Goal: Task Accomplishment & Management: Complete application form

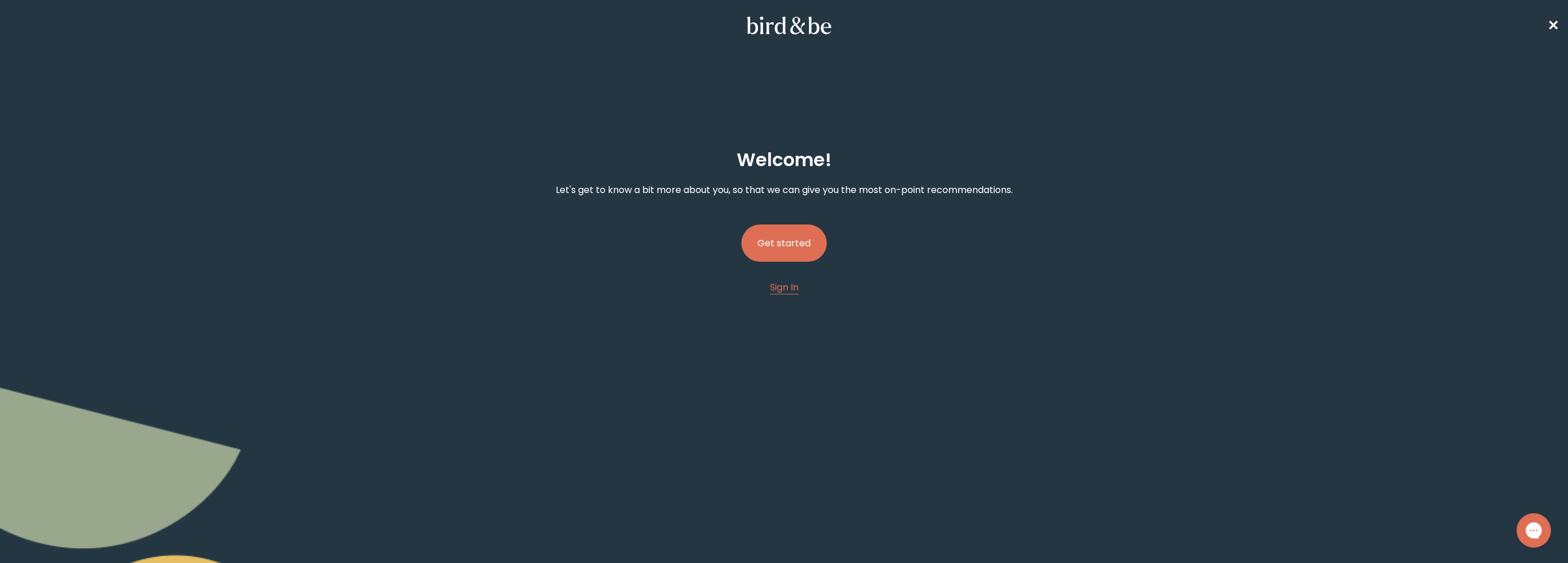
click at [782, 246] on button "Get started" at bounding box center [784, 242] width 85 height 37
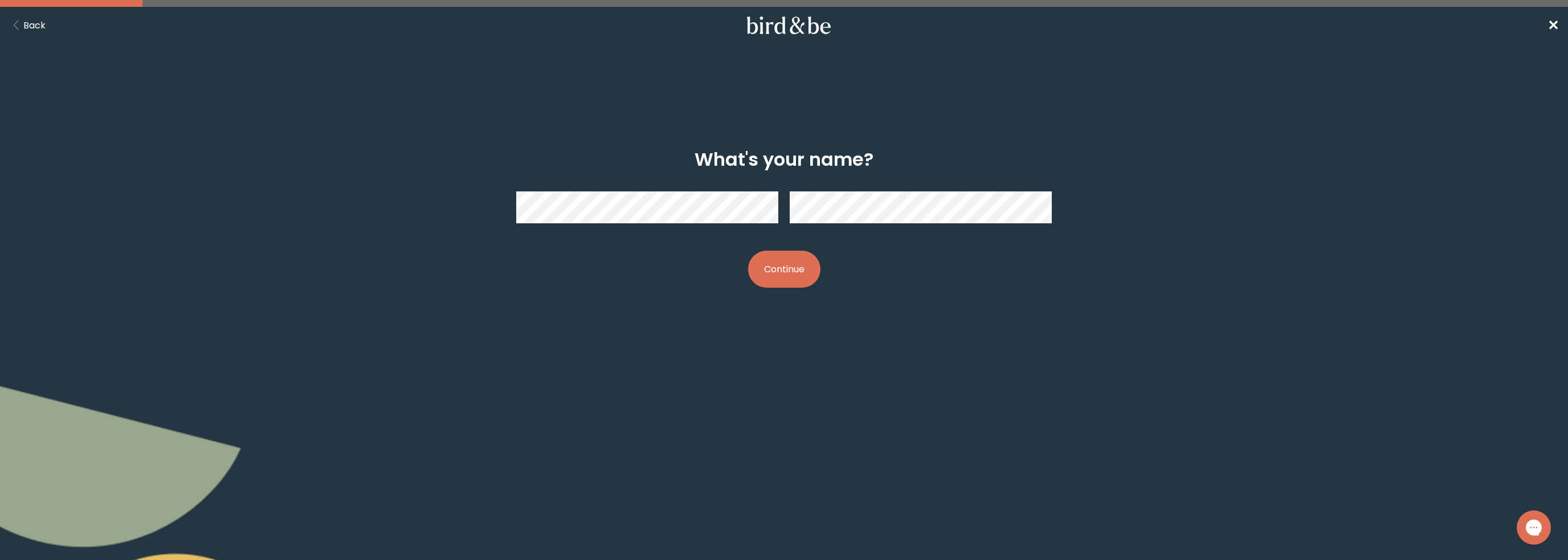
click at [748, 250] on button "Continue" at bounding box center [784, 268] width 73 height 37
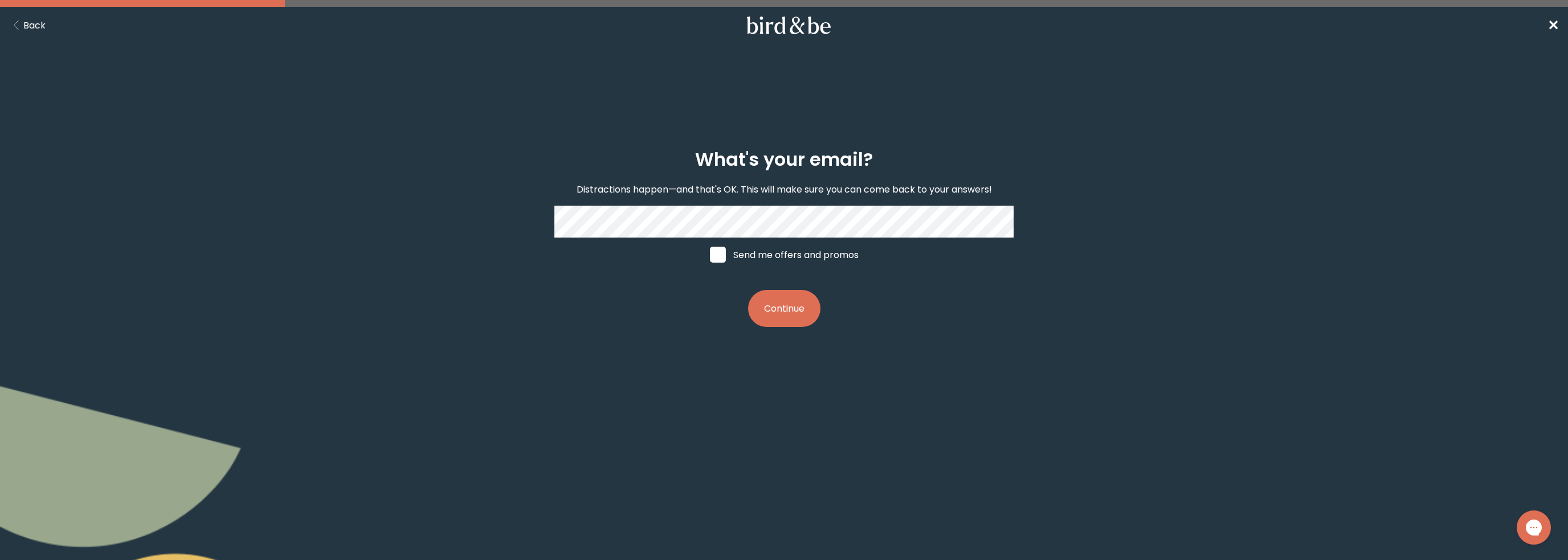
click at [720, 255] on span at bounding box center [717, 254] width 16 height 16
click at [709, 255] on input "Send me offers and promos" at bounding box center [709, 255] width 1 height 1
checkbox input "true"
click at [787, 316] on button "Continue" at bounding box center [784, 308] width 73 height 37
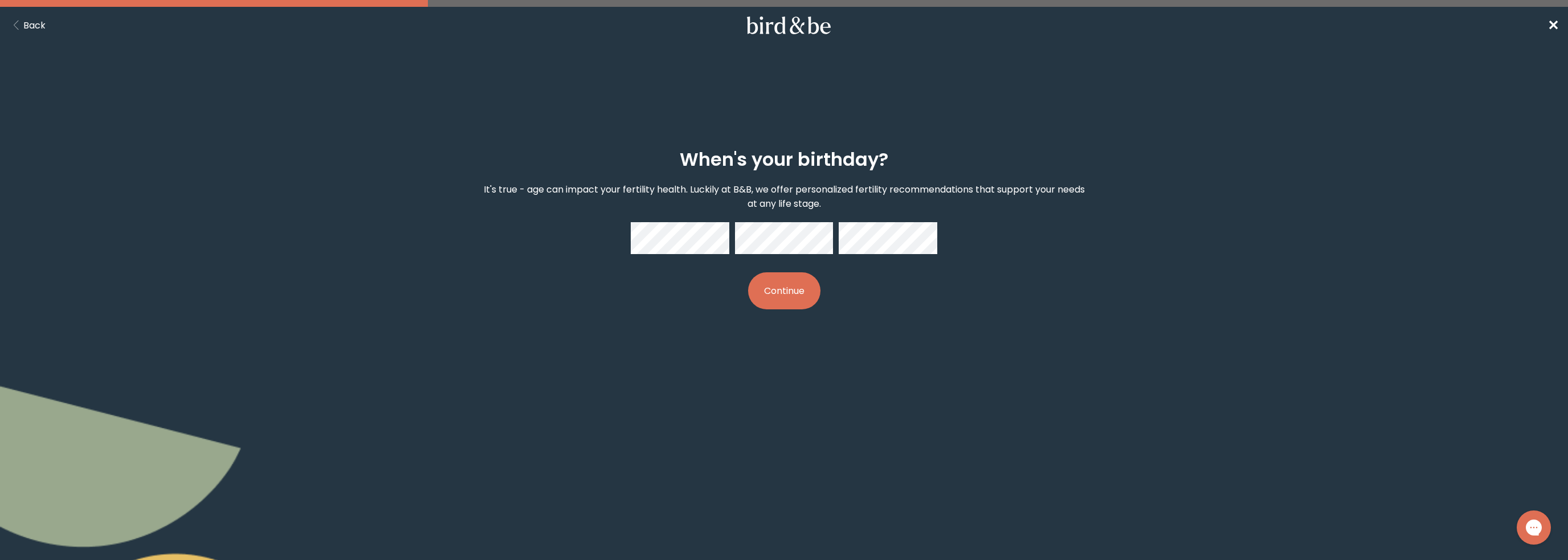
click at [784, 282] on button "Continue" at bounding box center [784, 290] width 73 height 37
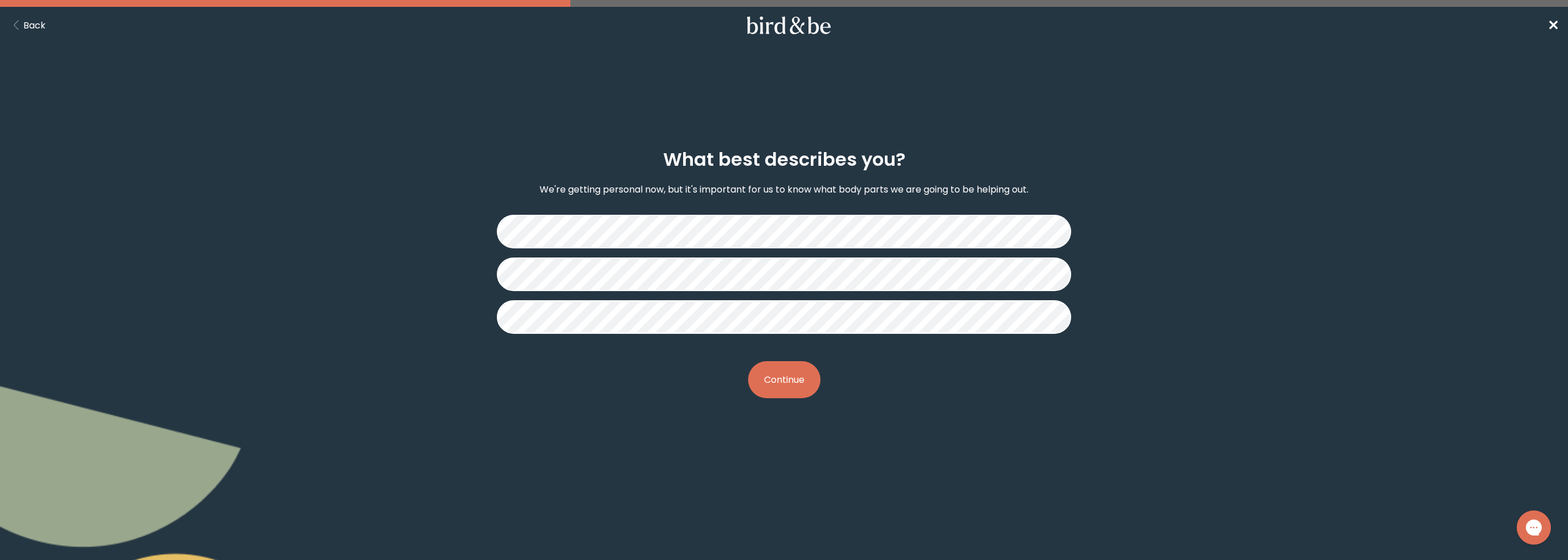
click at [779, 382] on button "Continue" at bounding box center [784, 379] width 73 height 37
click at [791, 380] on button "Continue" at bounding box center [784, 379] width 73 height 37
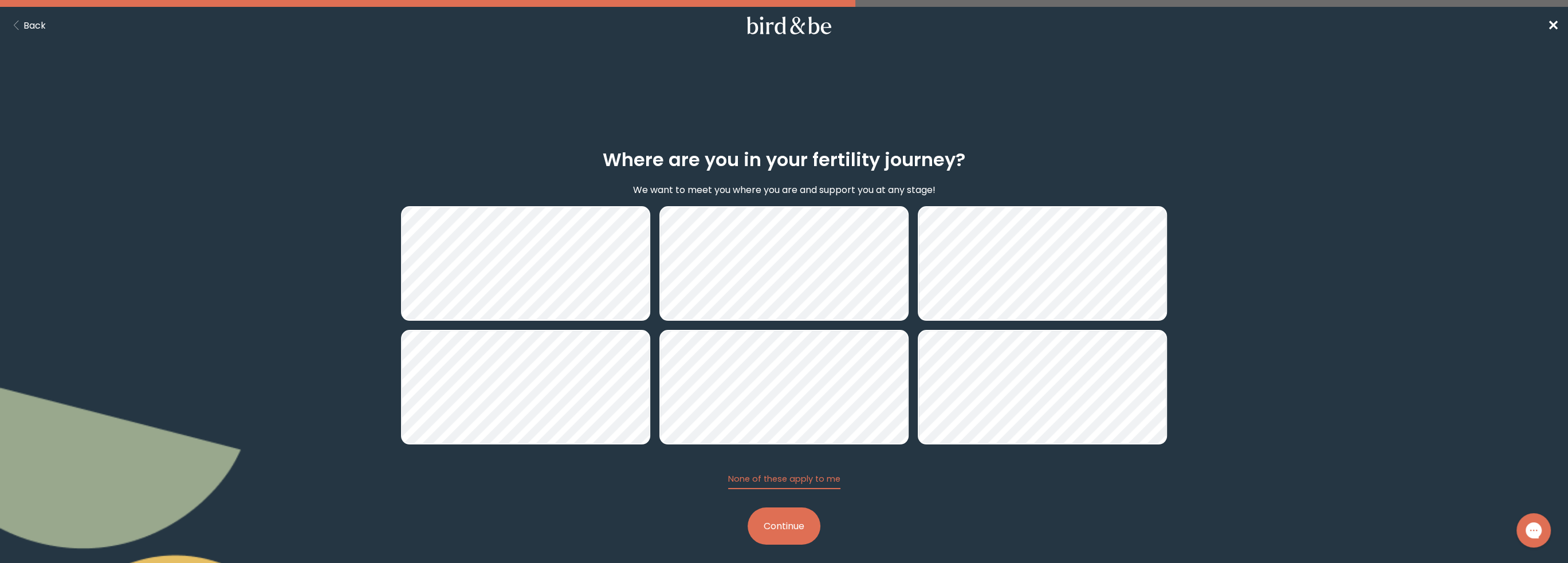
click at [800, 521] on button "Continue" at bounding box center [784, 525] width 73 height 37
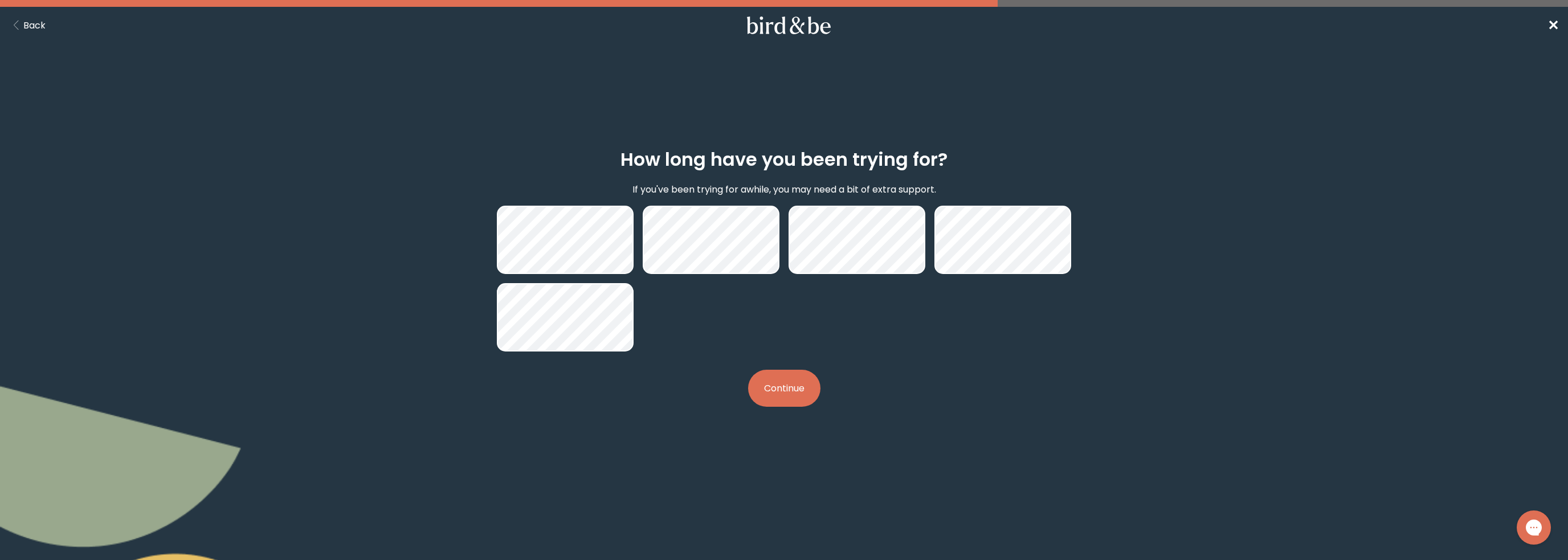
click at [28, 29] on button "Back" at bounding box center [27, 25] width 37 height 14
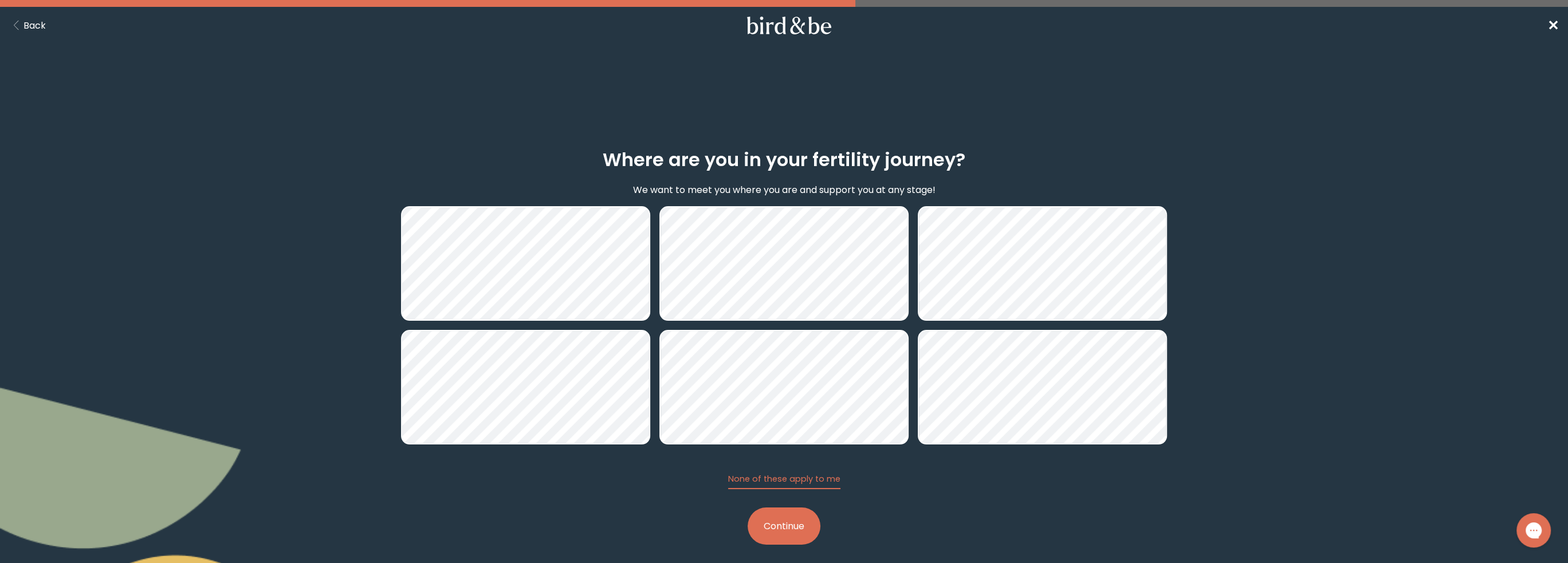
click at [763, 529] on button "Continue" at bounding box center [784, 525] width 73 height 37
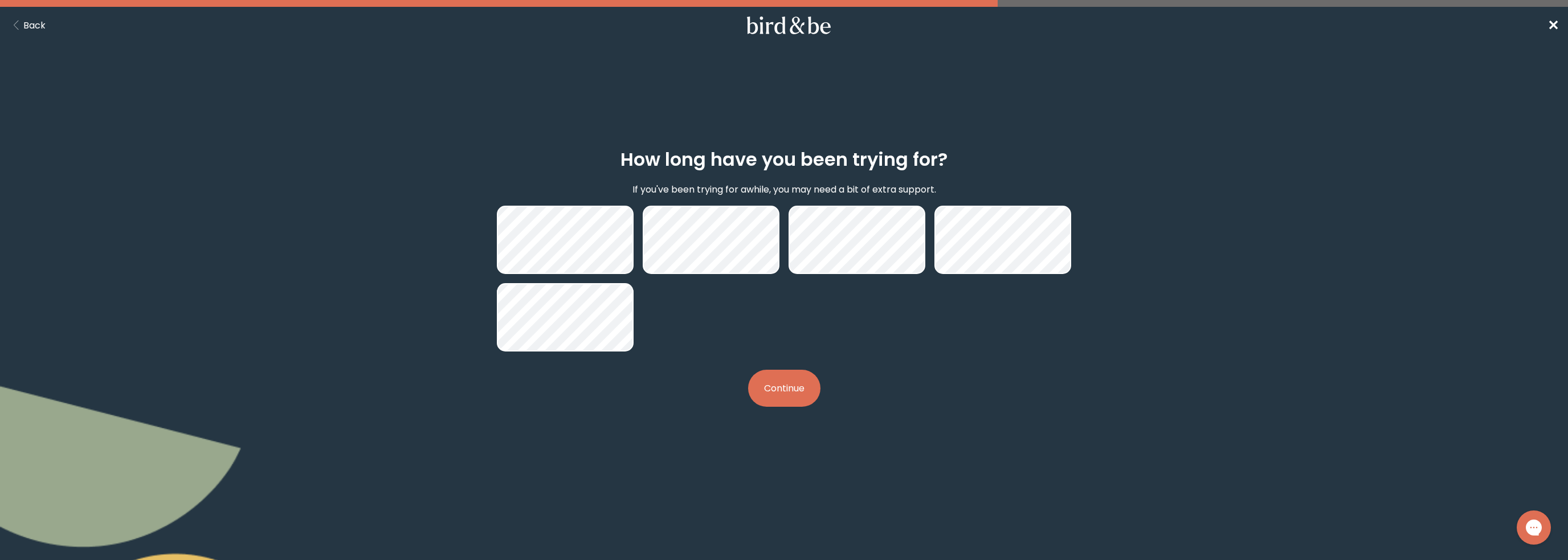
click at [763, 391] on button "Continue" at bounding box center [784, 387] width 73 height 37
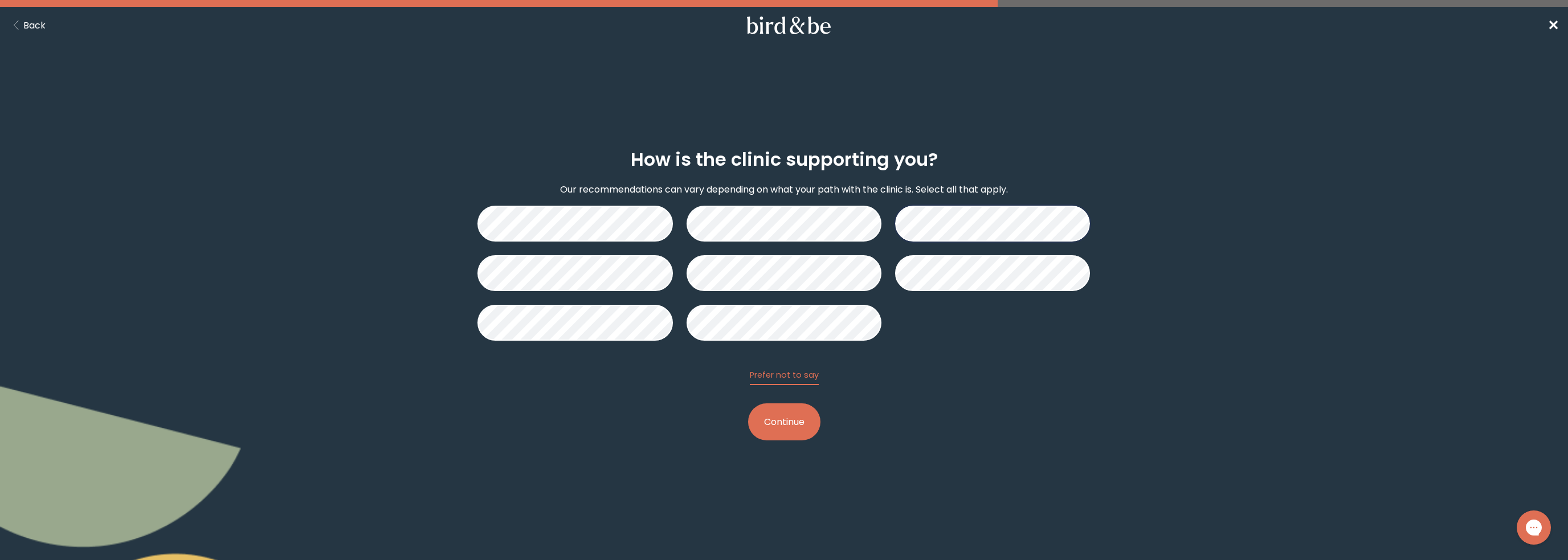
click at [789, 421] on button "Continue" at bounding box center [784, 421] width 73 height 37
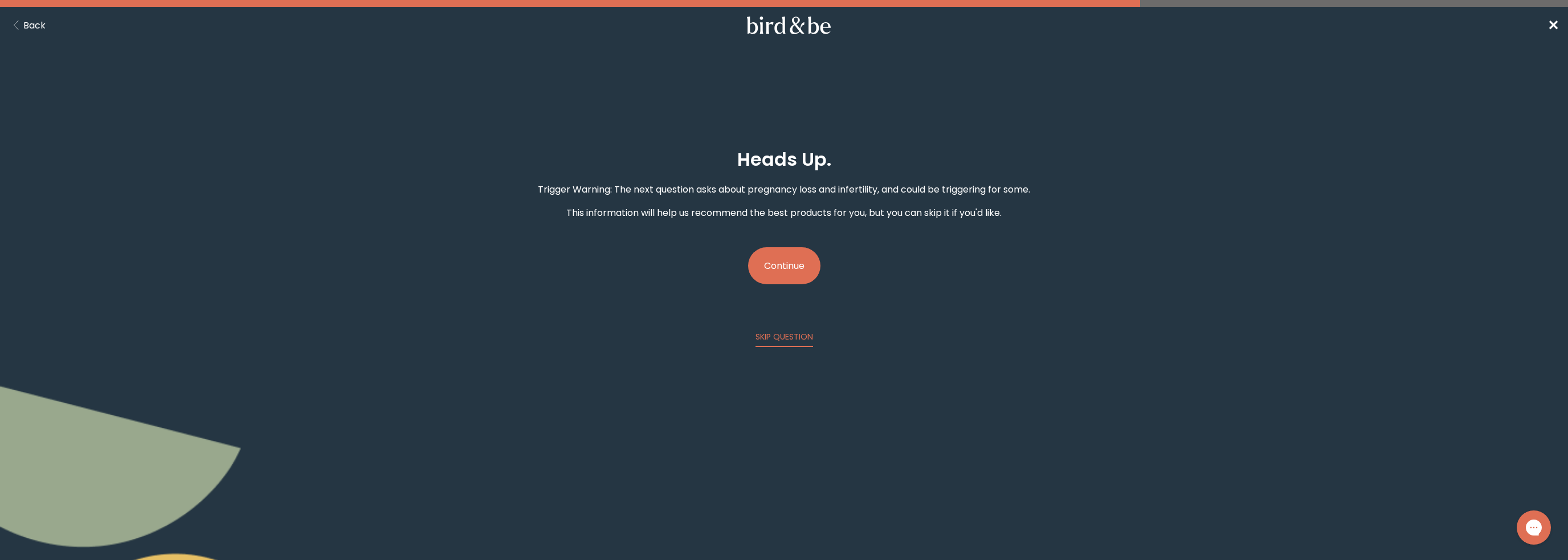
click at [767, 253] on button "Continue" at bounding box center [784, 265] width 73 height 37
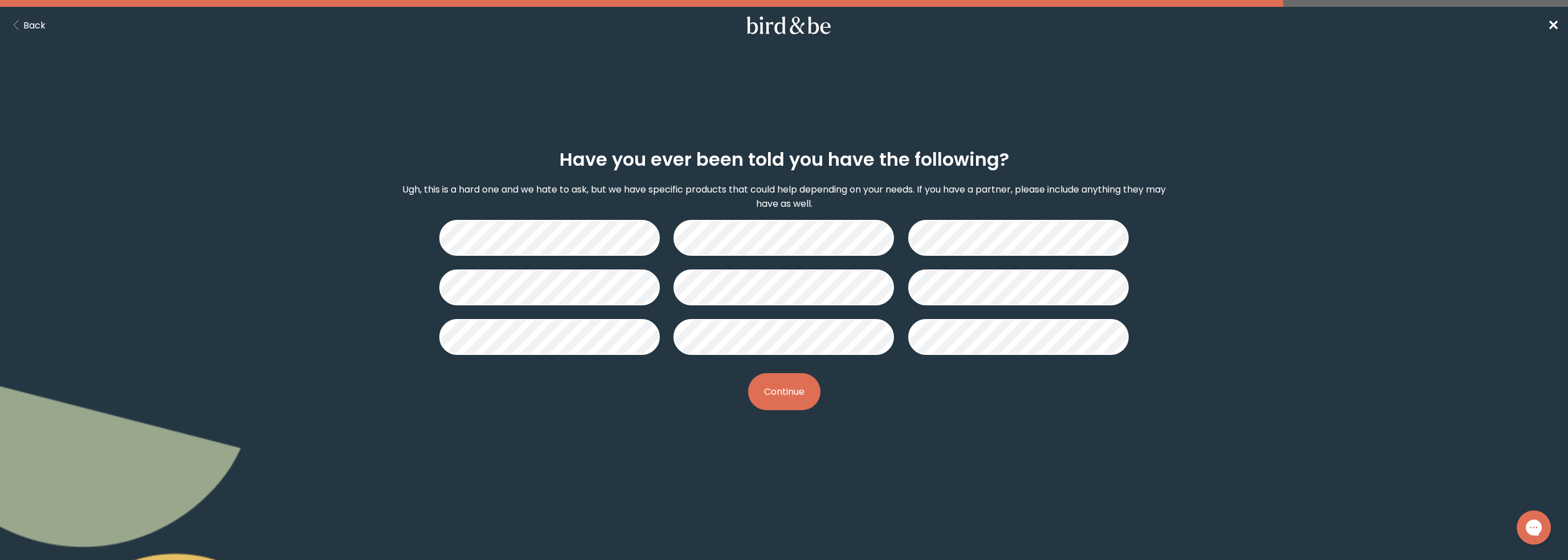
click at [999, 355] on div "Have you ever been told you have the following? Ugh, this is a hard one and we …" at bounding box center [784, 280] width 766 height 297
click at [789, 387] on button "Continue" at bounding box center [784, 391] width 73 height 37
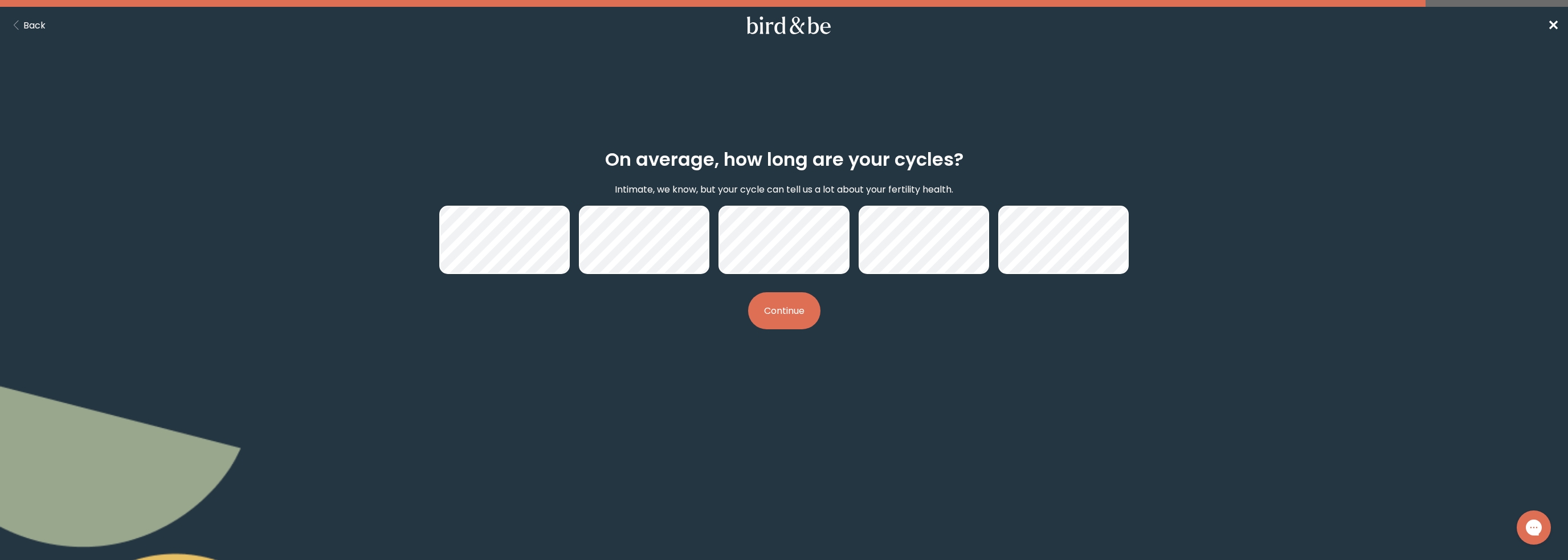
click at [783, 309] on button "Continue" at bounding box center [784, 310] width 73 height 37
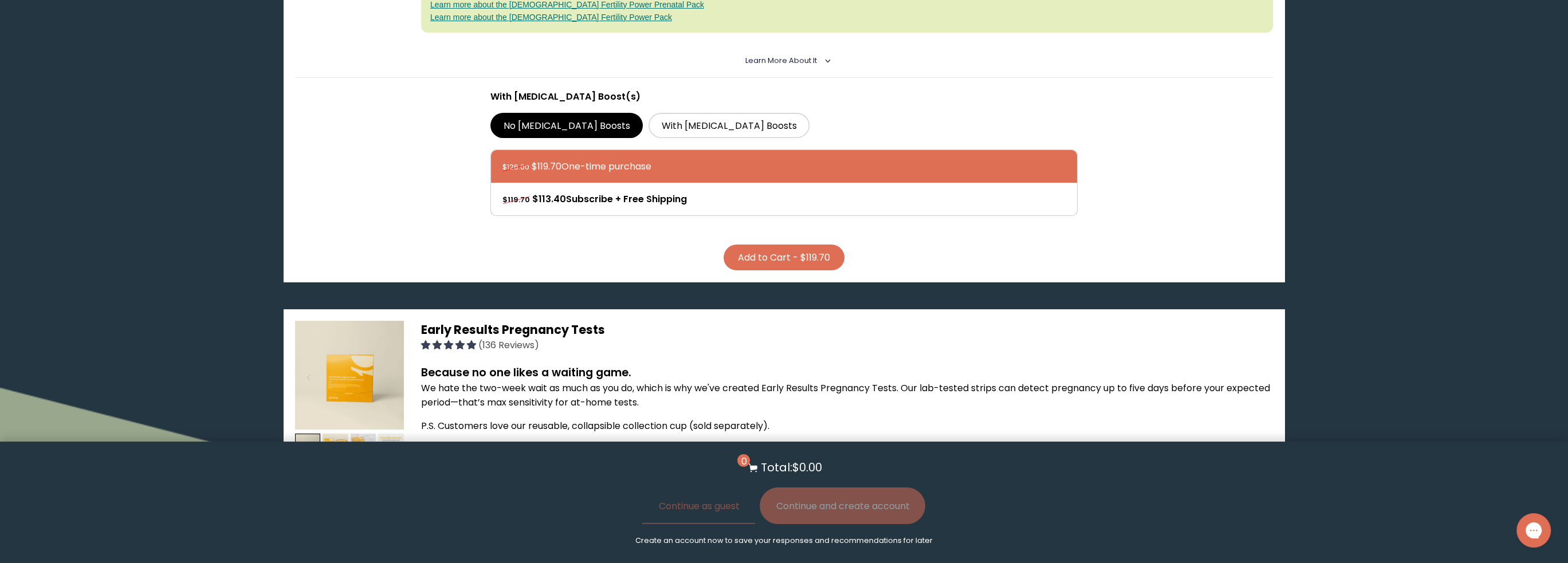
scroll to position [172, 0]
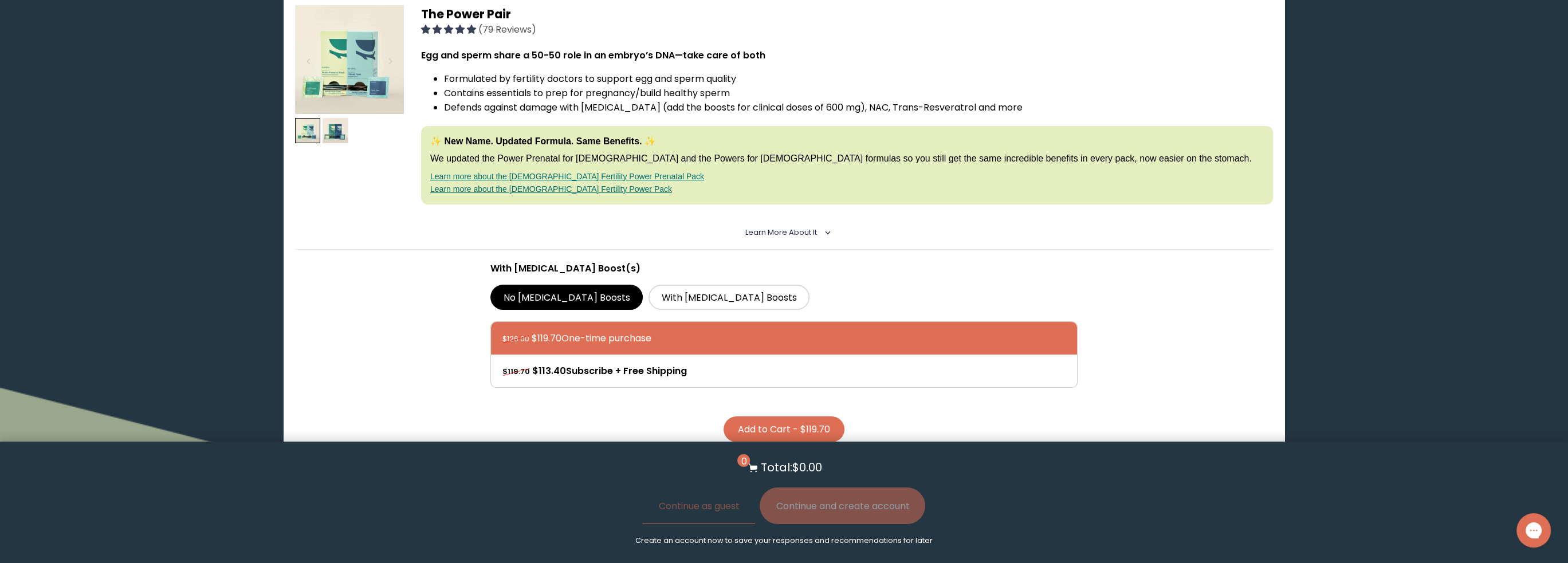
click at [798, 227] on span "Learn More About it" at bounding box center [781, 232] width 71 height 9
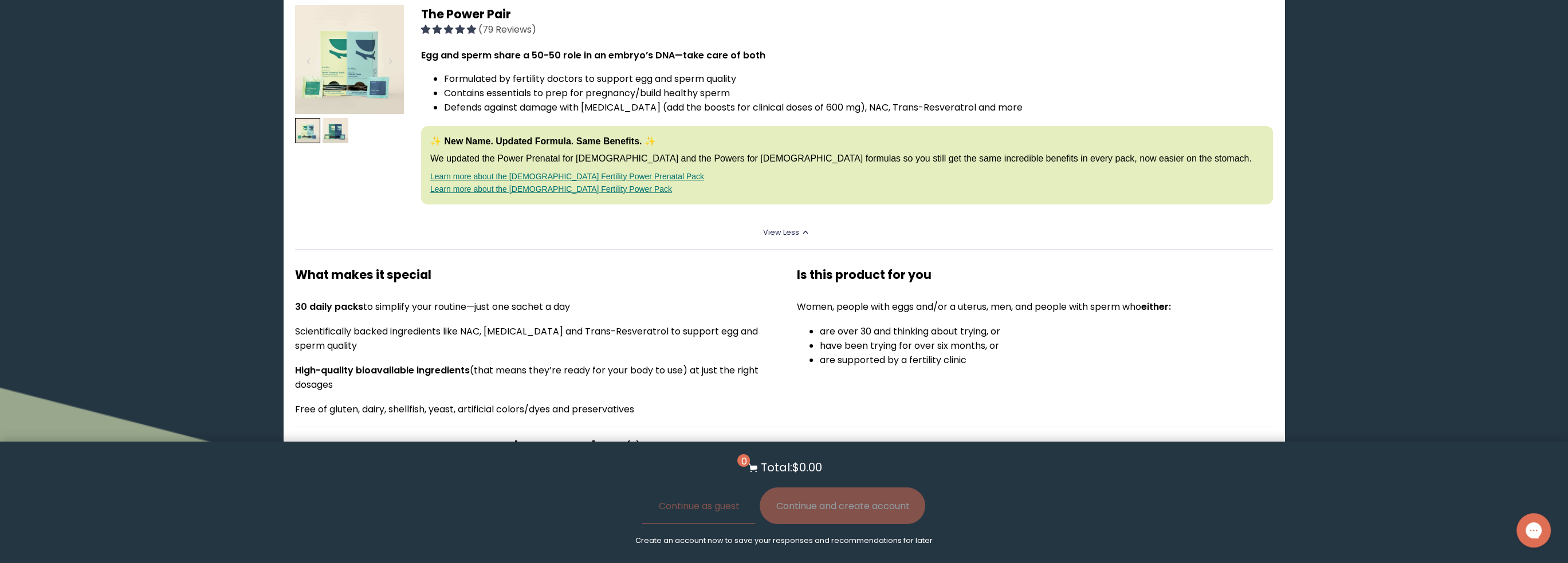
scroll to position [0, 0]
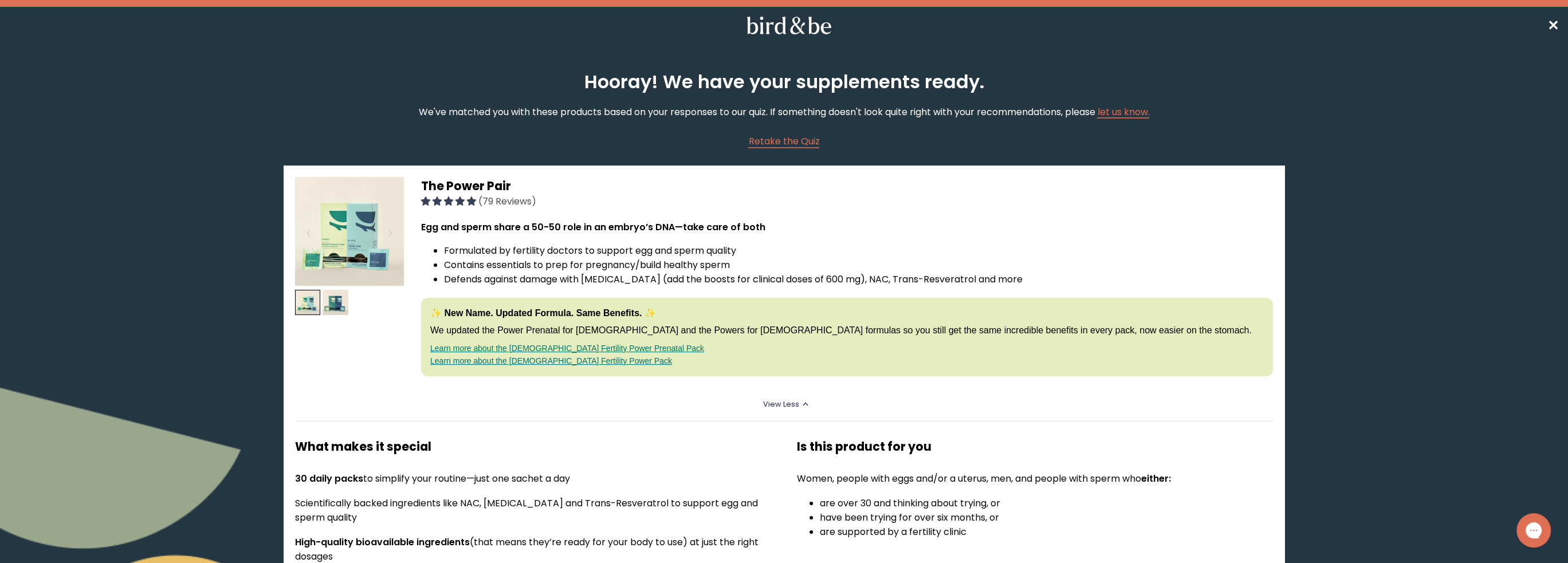
click at [604, 344] on link "Learn more about the [DEMOGRAPHIC_DATA] Fertility Power Prenatal Pack" at bounding box center [567, 348] width 274 height 9
